Goal: Transaction & Acquisition: Download file/media

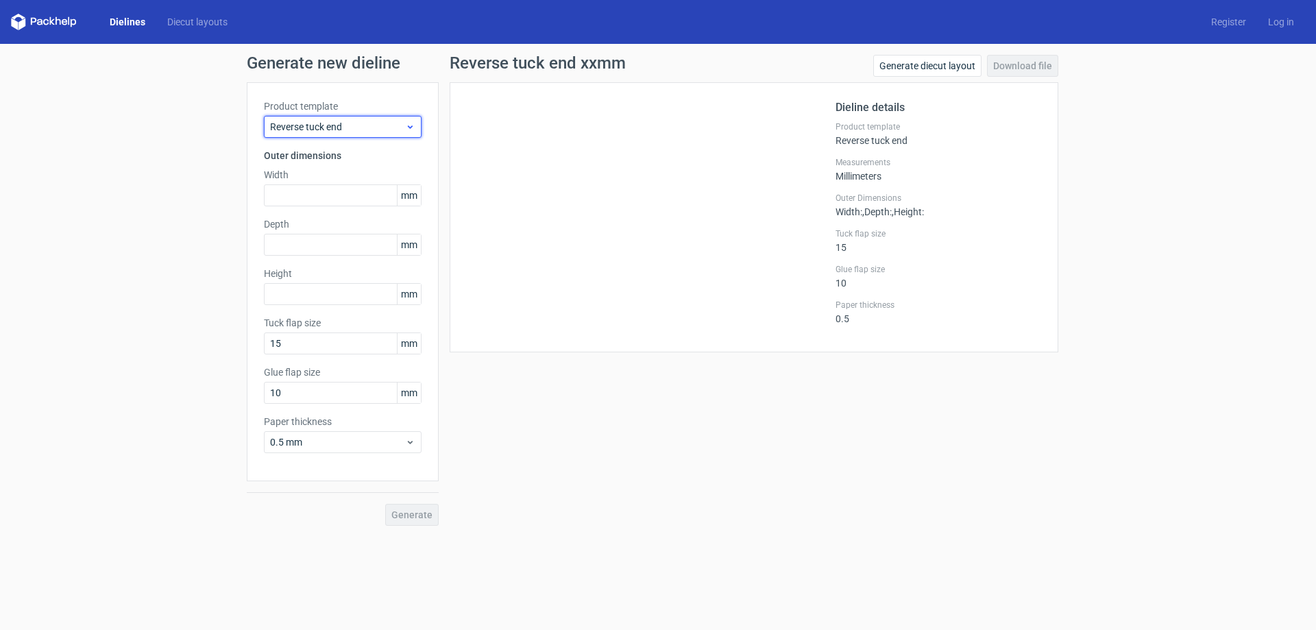
click at [334, 125] on span "Reverse tuck end" at bounding box center [337, 127] width 135 height 14
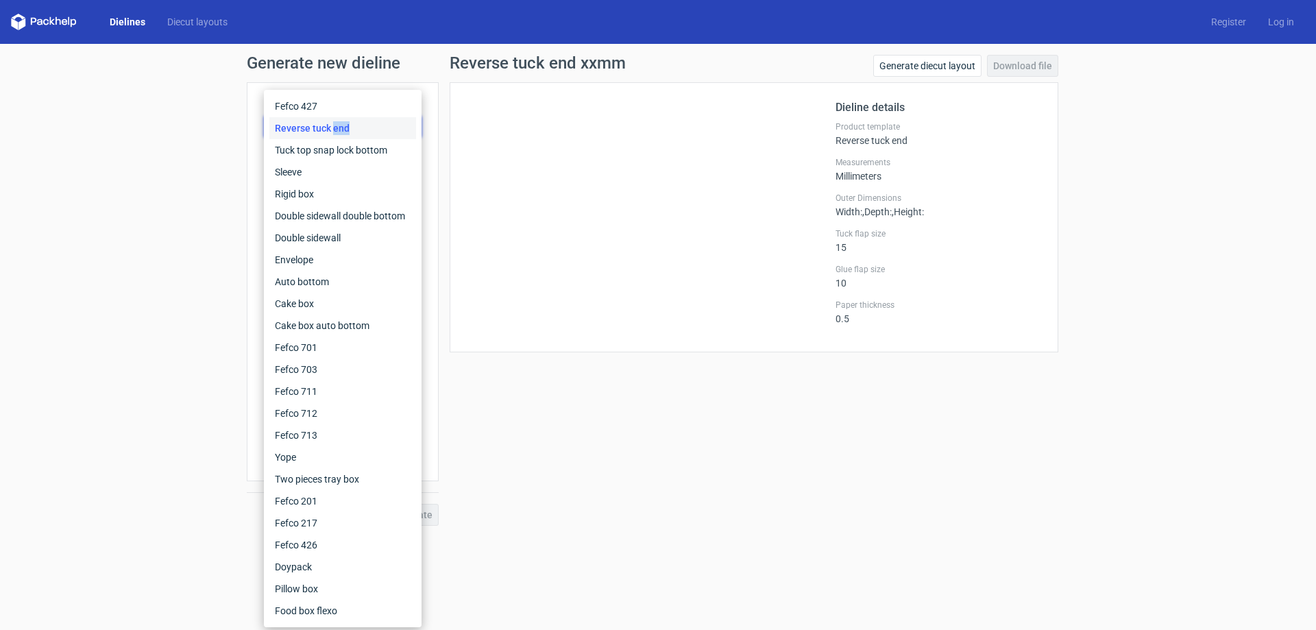
click at [334, 125] on div "Reverse tuck end" at bounding box center [342, 128] width 147 height 22
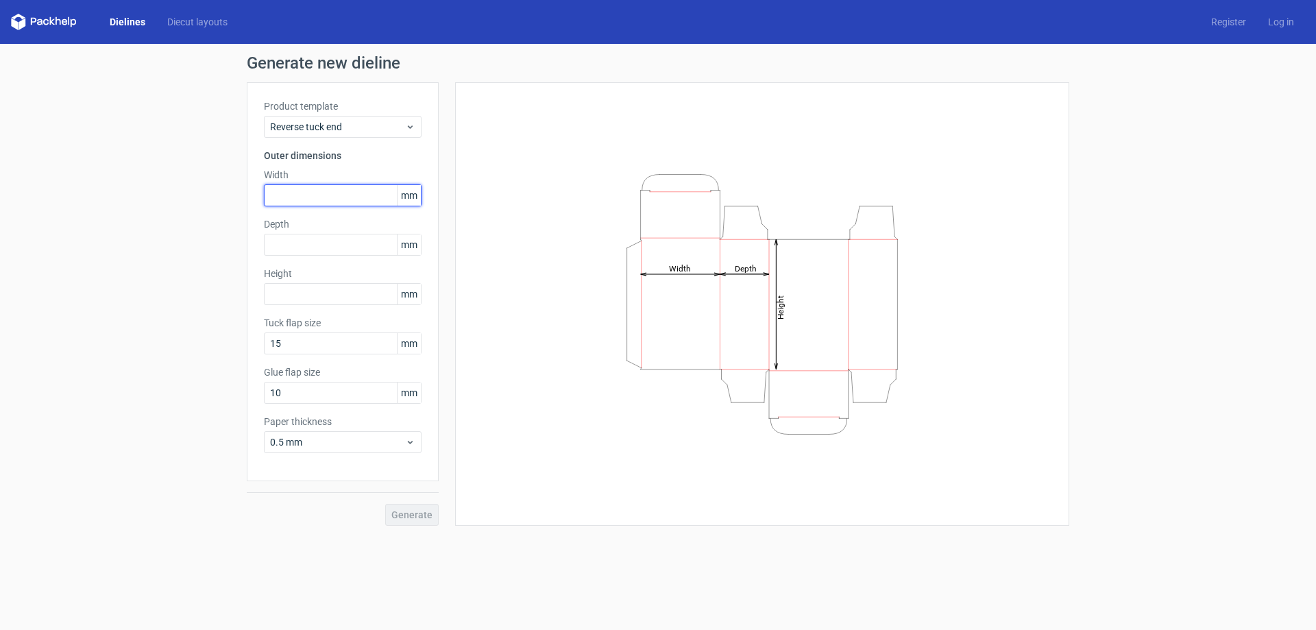
click at [334, 187] on input "text" at bounding box center [343, 195] width 158 height 22
type input "67"
type input "29"
type input "309"
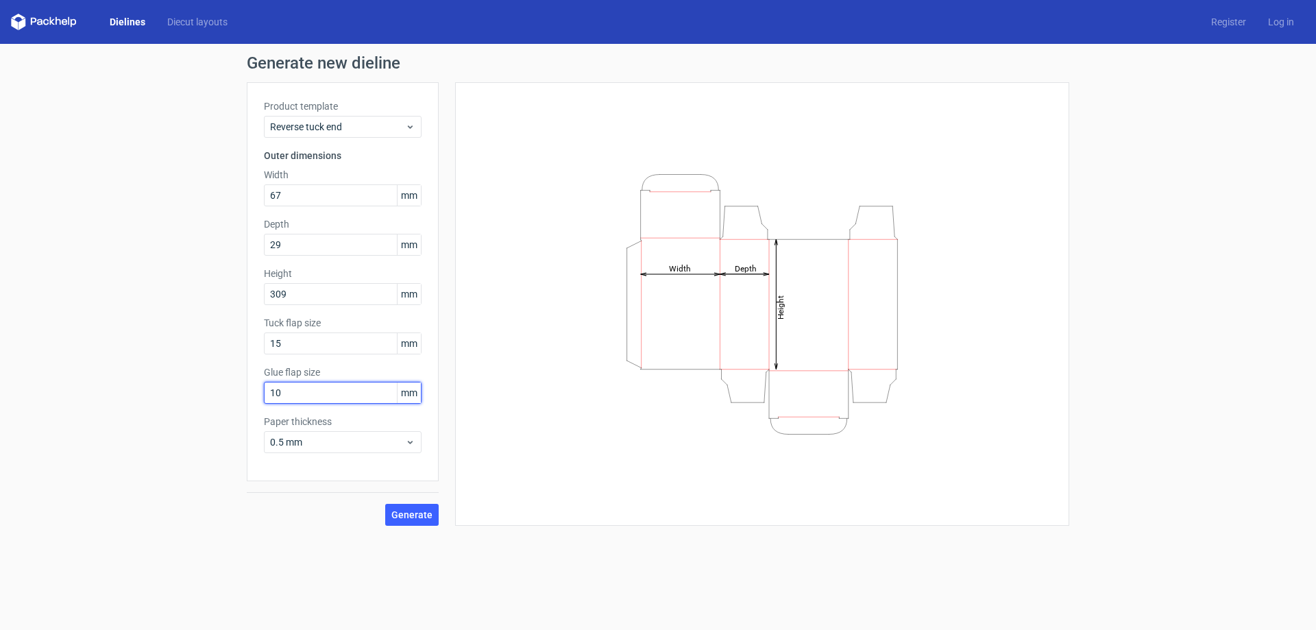
drag, startPoint x: 317, startPoint y: 396, endPoint x: 223, endPoint y: 404, distance: 93.7
click at [224, 404] on div "Generate new dieline Product template Reverse tuck end Outer dimensions Width 6…" at bounding box center [658, 290] width 1316 height 493
type input "15"
click at [420, 511] on span "Generate" at bounding box center [411, 515] width 41 height 10
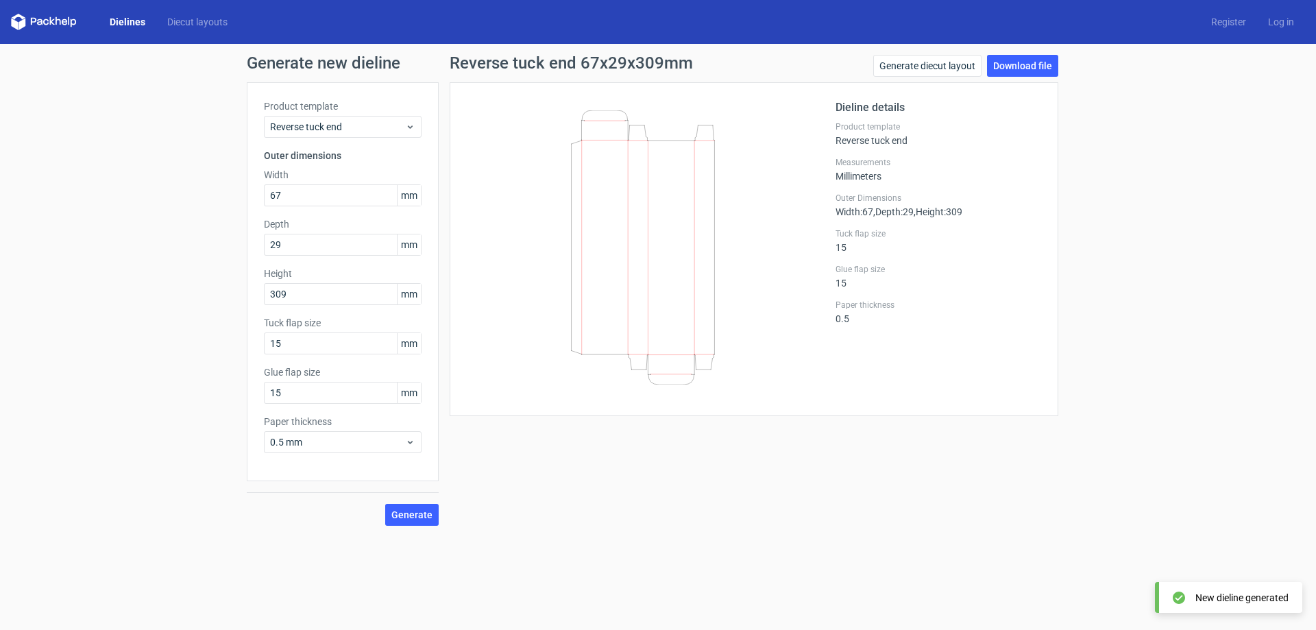
click at [1025, 50] on div "Generate new dieline Product template Reverse tuck end Outer dimensions Width 6…" at bounding box center [658, 290] width 1316 height 493
click at [1024, 61] on link "Download file" at bounding box center [1022, 66] width 71 height 22
